Goal: Task Accomplishment & Management: Manage account settings

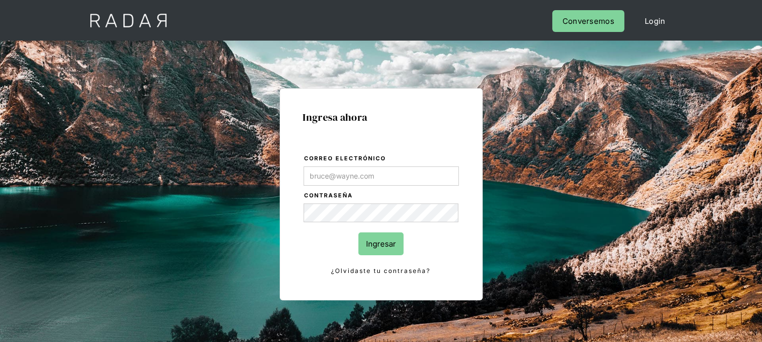
type input "[EMAIL_ADDRESS][DOMAIN_NAME]"
click at [378, 242] on input "Ingresar" at bounding box center [380, 244] width 45 height 23
